Goal: Entertainment & Leisure: Consume media (video, audio)

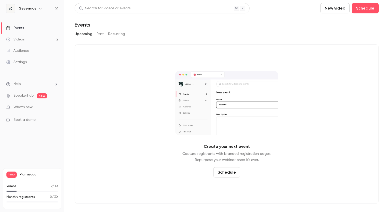
click at [14, 189] on div "Videos 2 / 10" at bounding box center [31, 188] width 51 height 8
click at [11, 186] on p "Videos" at bounding box center [11, 186] width 10 height 5
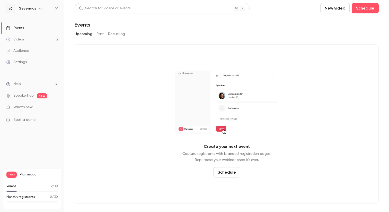
click at [26, 40] on link "Videos 2" at bounding box center [32, 39] width 64 height 11
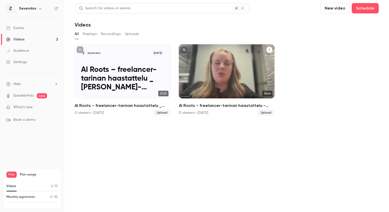
click at [217, 77] on p "AI Roots – freelancer-tarinan haastattelu - 2025_08_27 15_29 EEST – Recording" at bounding box center [226, 79] width 83 height 26
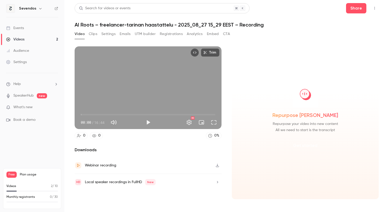
click at [306, 142] on button "Get started" at bounding box center [305, 145] width 33 height 12
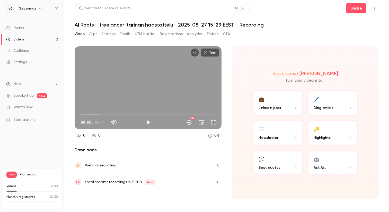
click at [43, 107] on p "What's new" at bounding box center [28, 106] width 44 height 5
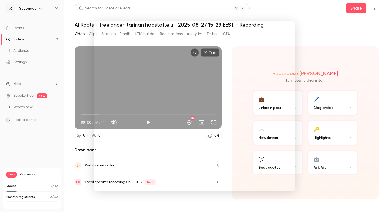
click at [309, 41] on div at bounding box center [194, 106] width 389 height 212
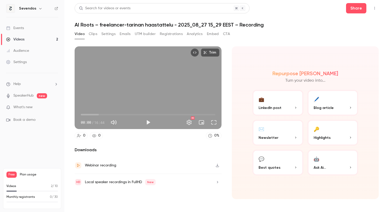
click at [259, 25] on h1 "AI Roots – freelancer-tarinan haastattelu - 2025_08_27 15_29 EEST – Recording" at bounding box center [227, 25] width 304 height 6
click at [249, 43] on div "Trim 00:00 00:00 / 16:44 HD 0 0 0 % Downloads Webinar recording Local speaker r…" at bounding box center [227, 119] width 304 height 159
click at [95, 34] on button "Clips" at bounding box center [93, 34] width 8 height 8
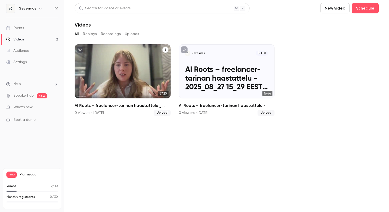
click at [134, 68] on p "AI Roots – freelancer-tarinan haastattelu _ Saana-[GEOGRAPHIC_DATA] - 2025_08_2…" at bounding box center [122, 79] width 83 height 26
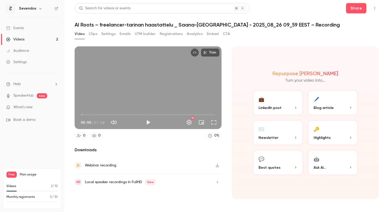
click at [90, 33] on button "Clips" at bounding box center [93, 34] width 8 height 8
